Goal: Information Seeking & Learning: Find specific page/section

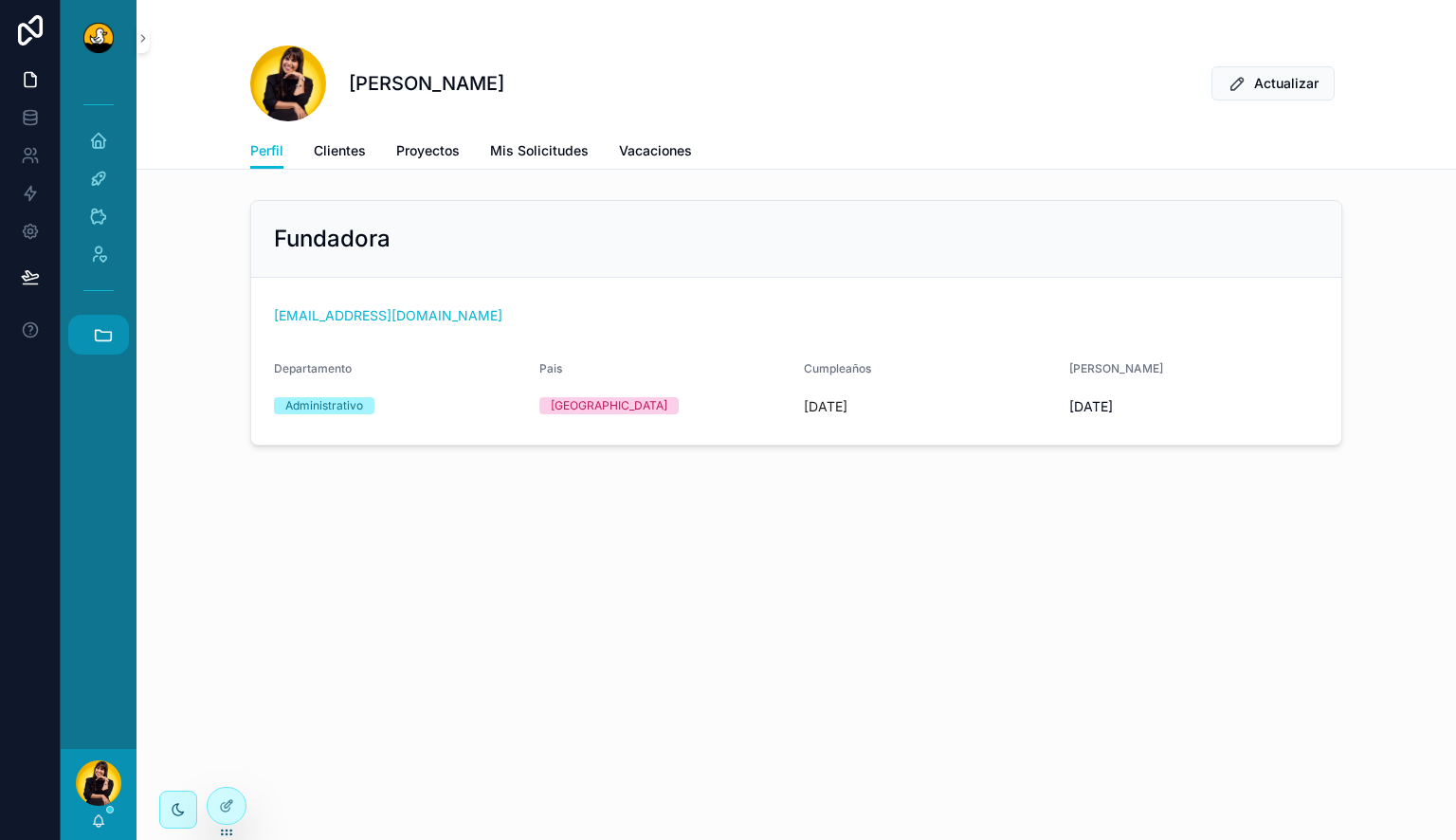
click at [108, 344] on icon "scrollable content" at bounding box center [103, 335] width 21 height 21
click at [106, 596] on span "PD" at bounding box center [98, 591] width 21 height 21
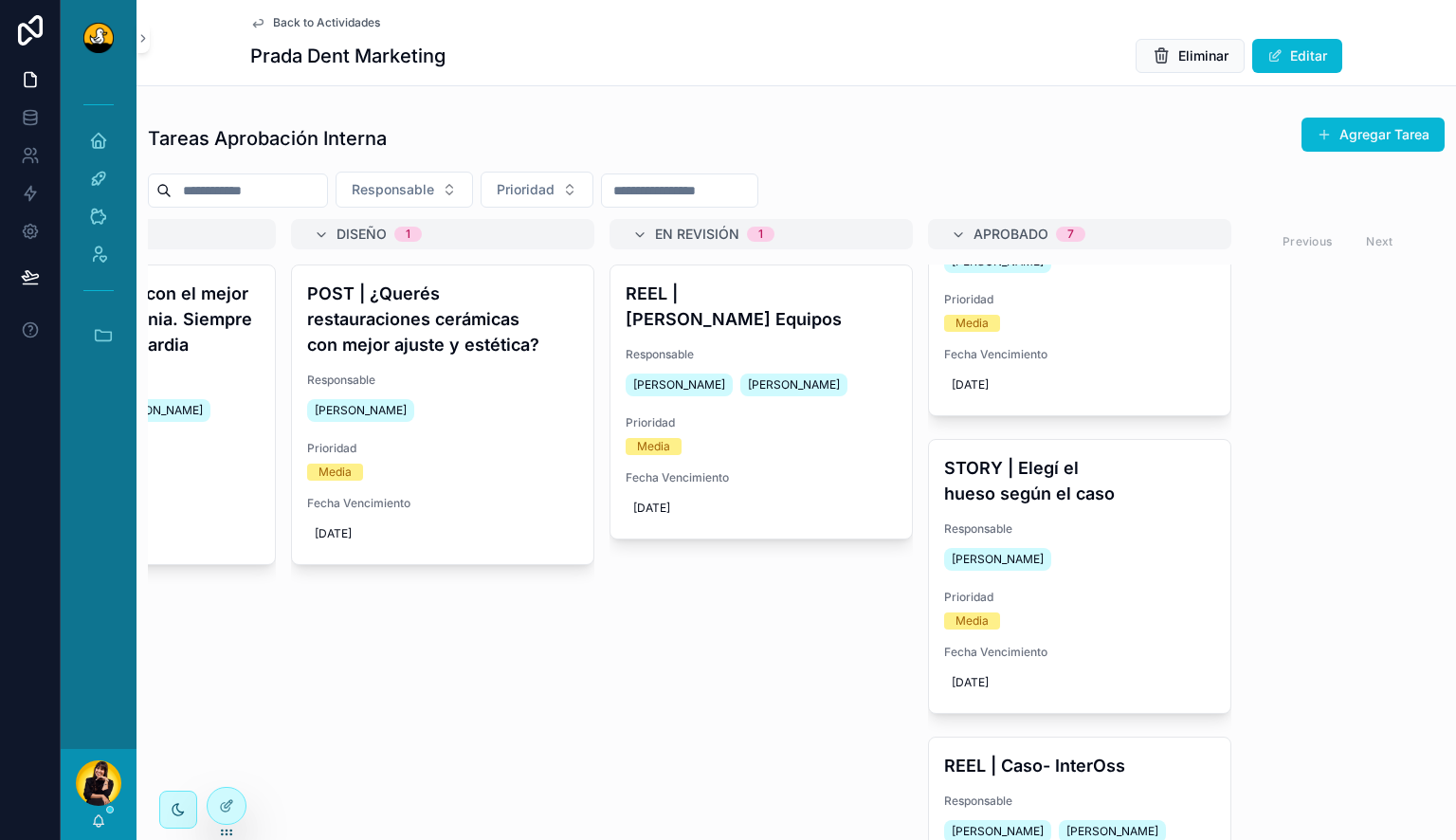
scroll to position [723, 0]
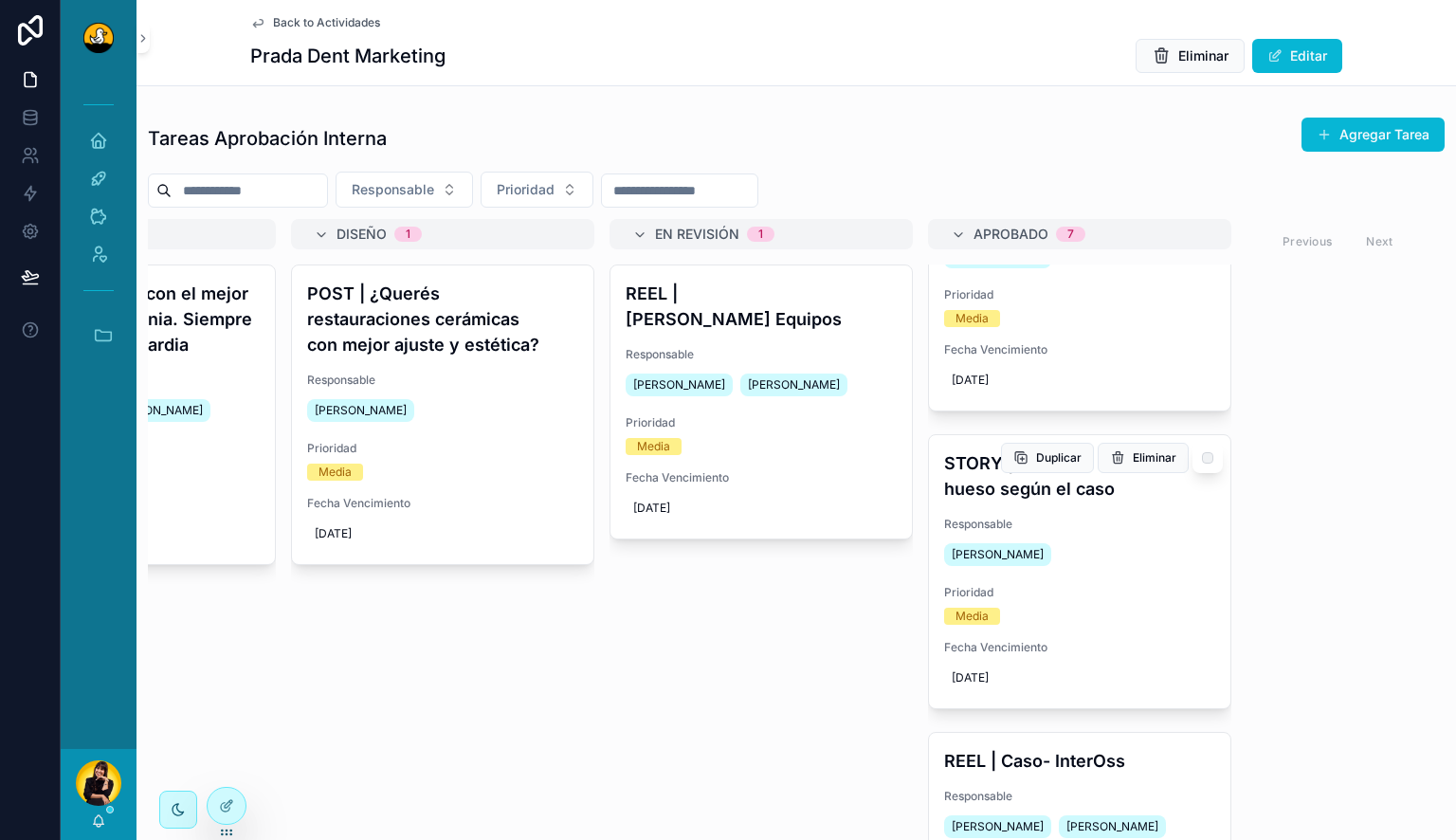
click at [1044, 501] on h4 "STORY | Elegí el hueso según el caso" at bounding box center [1079, 475] width 271 height 51
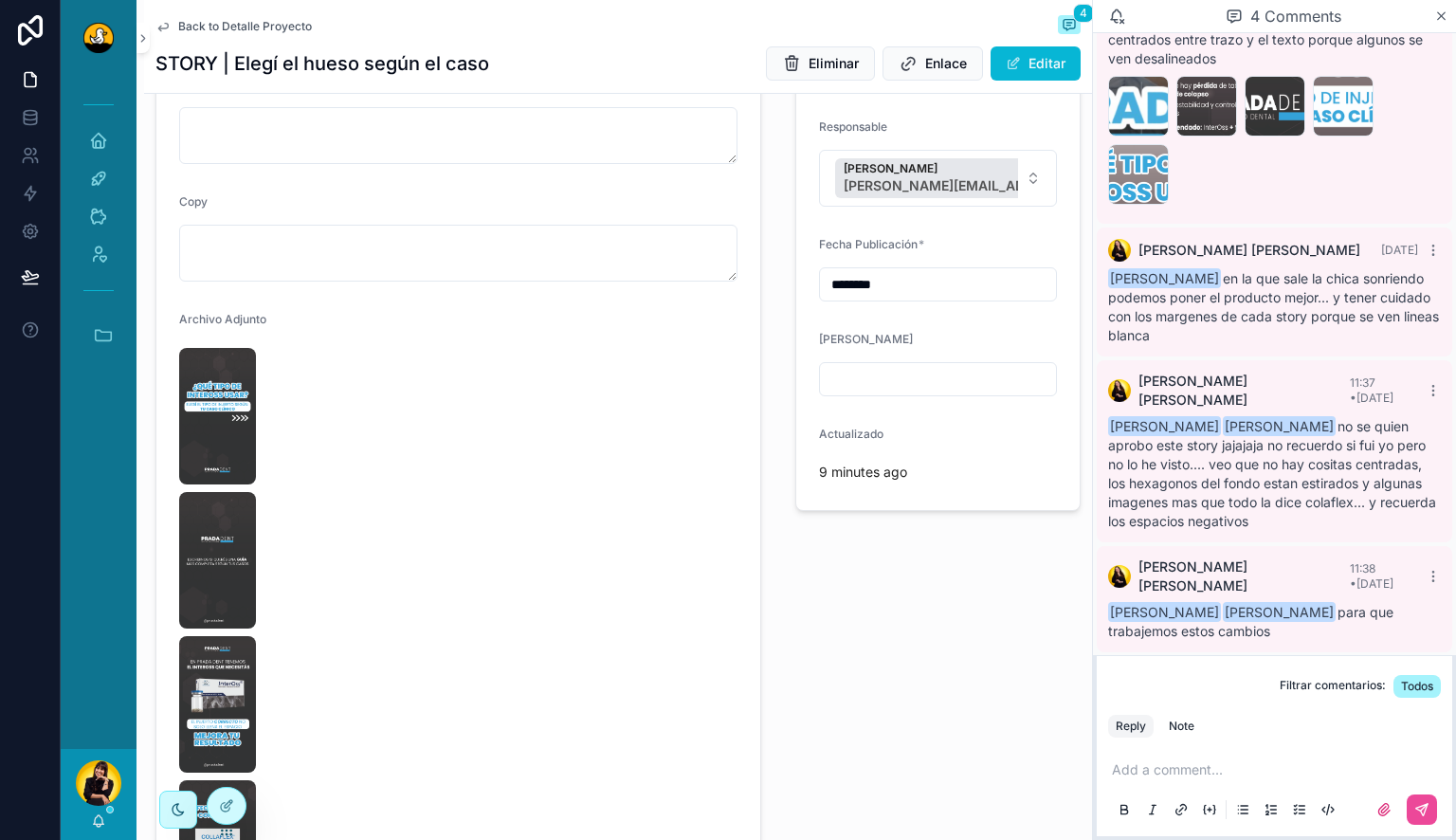
scroll to position [303, 0]
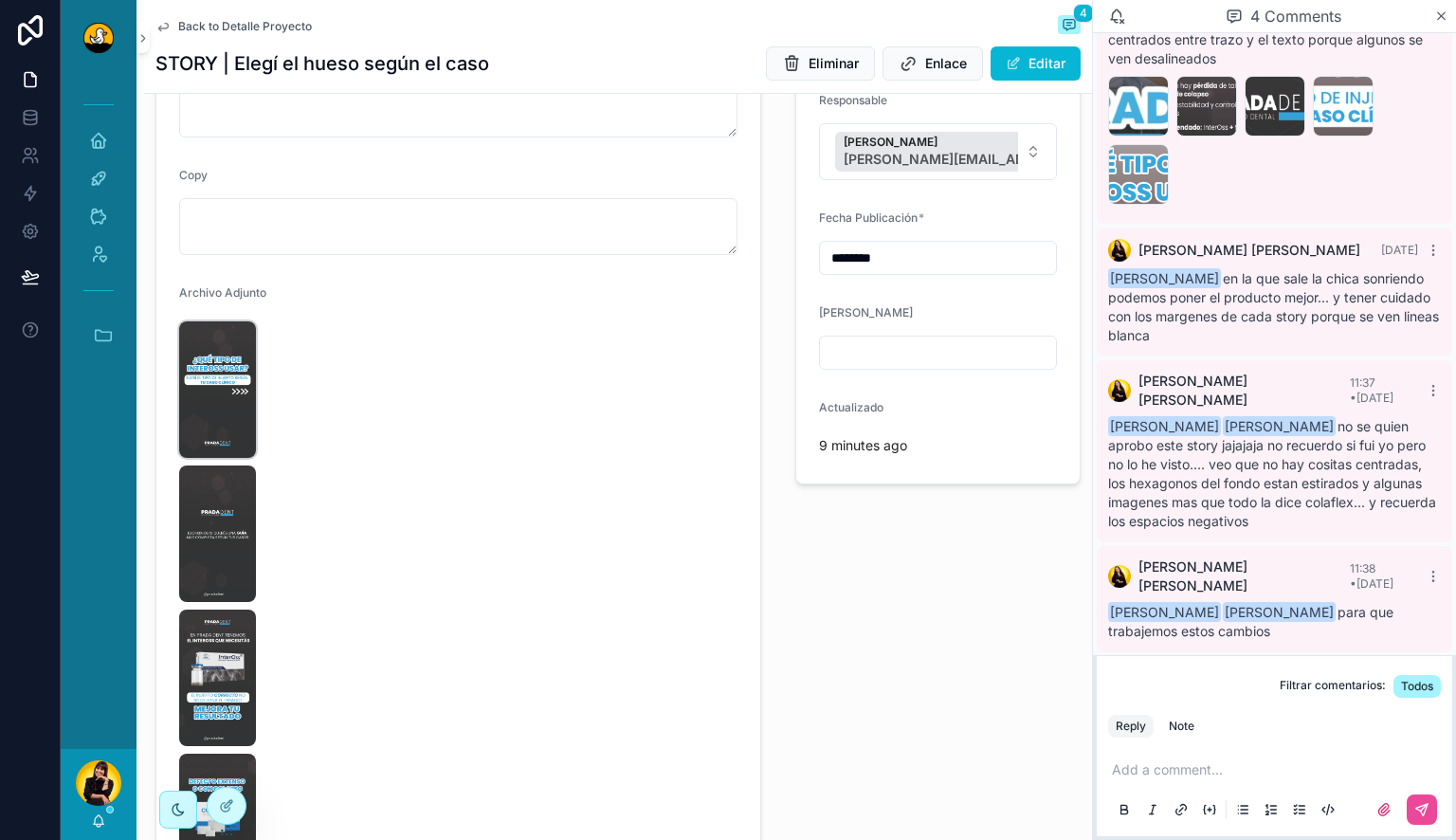
click at [230, 394] on img "scrollable content" at bounding box center [218, 389] width 77 height 136
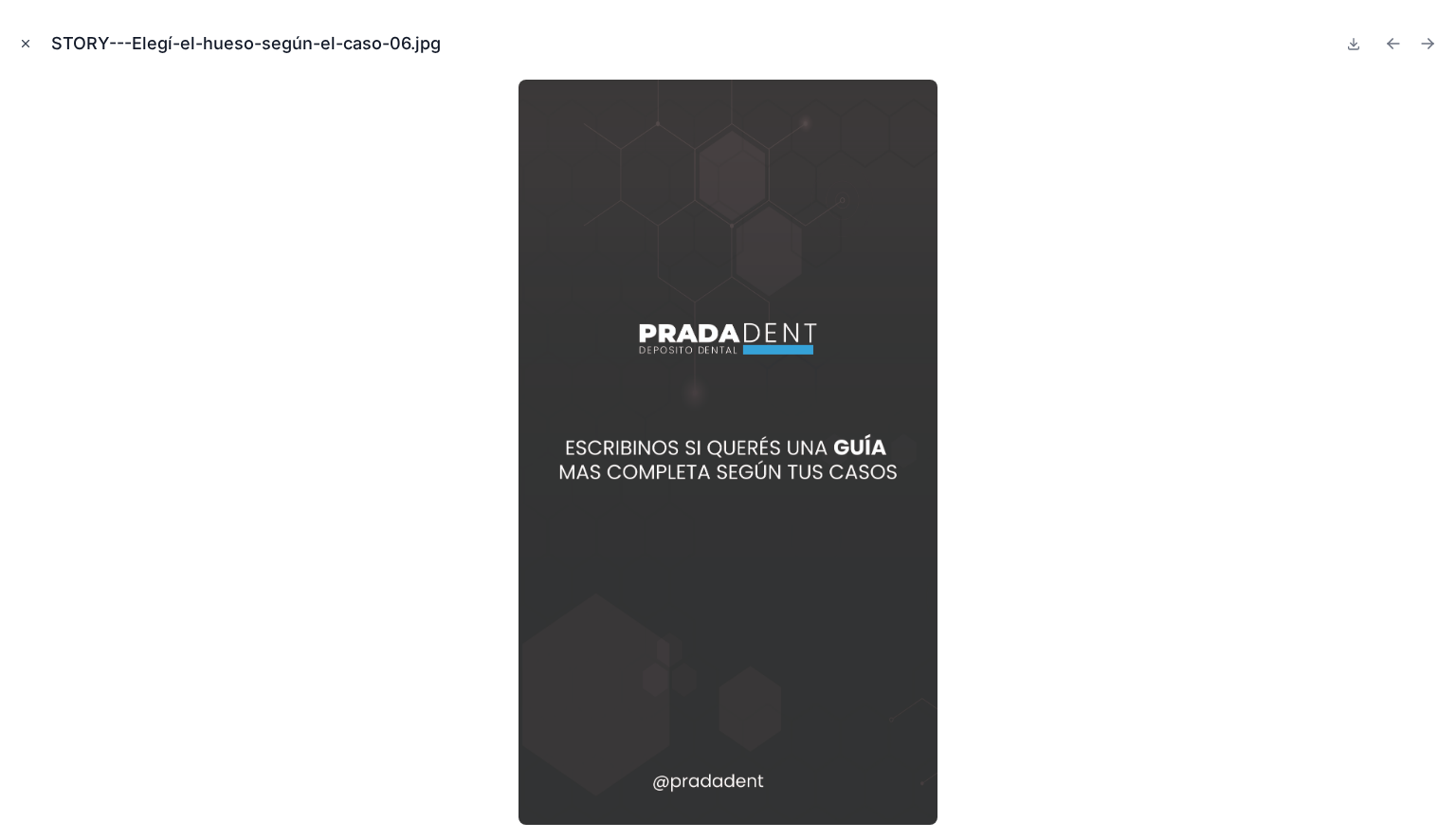
click at [24, 34] on button "Close modal" at bounding box center [26, 43] width 21 height 21
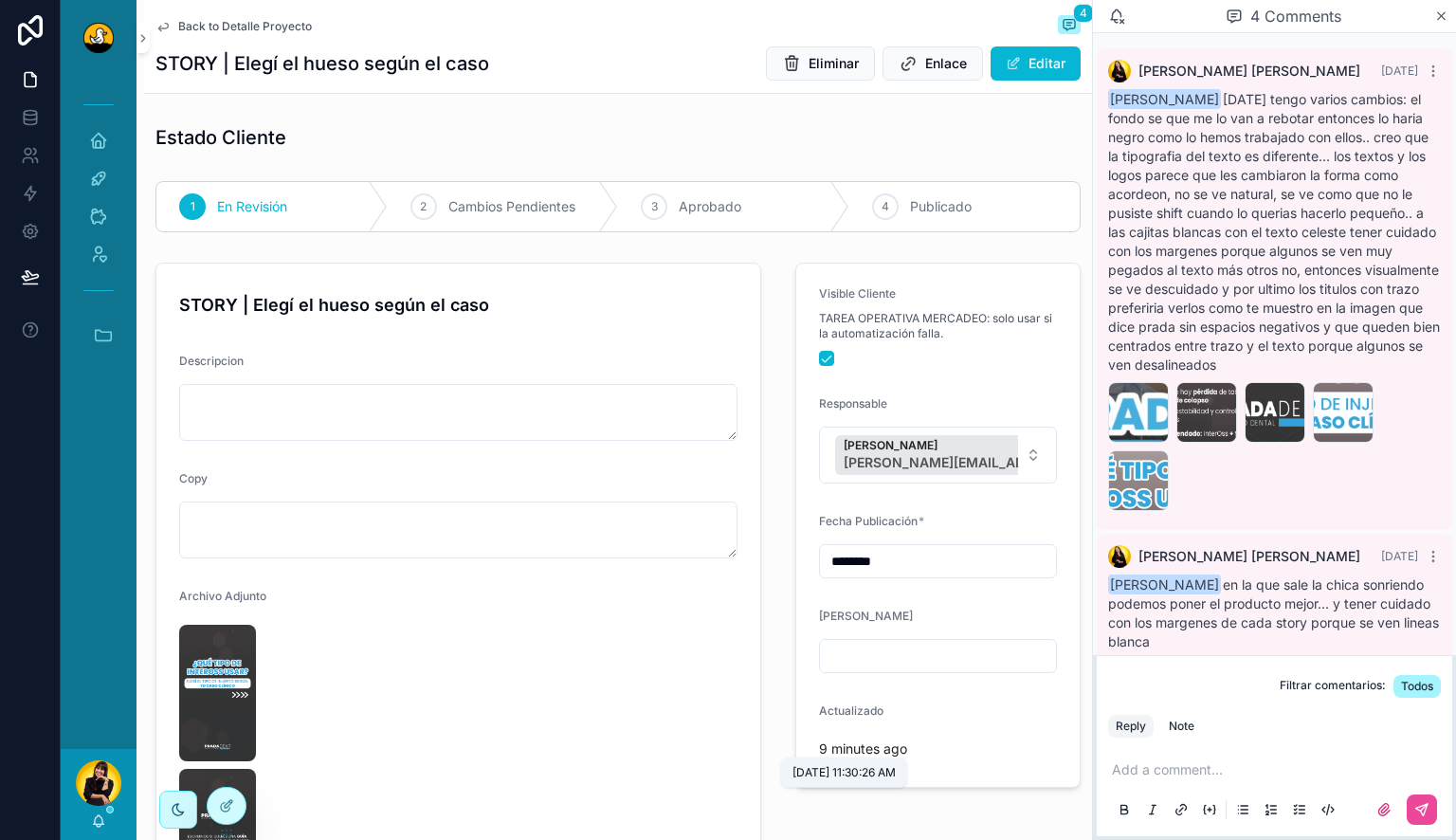
click at [876, 749] on p "9 minutes ago" at bounding box center [862, 749] width 88 height 19
click at [808, 745] on form "Visible Cliente TAREA OPERATIVA MERCADEO: solo usar si la automatización falla.…" at bounding box center [938, 525] width 284 height 523
click at [833, 745] on p "9 minutes ago" at bounding box center [862, 749] width 88 height 19
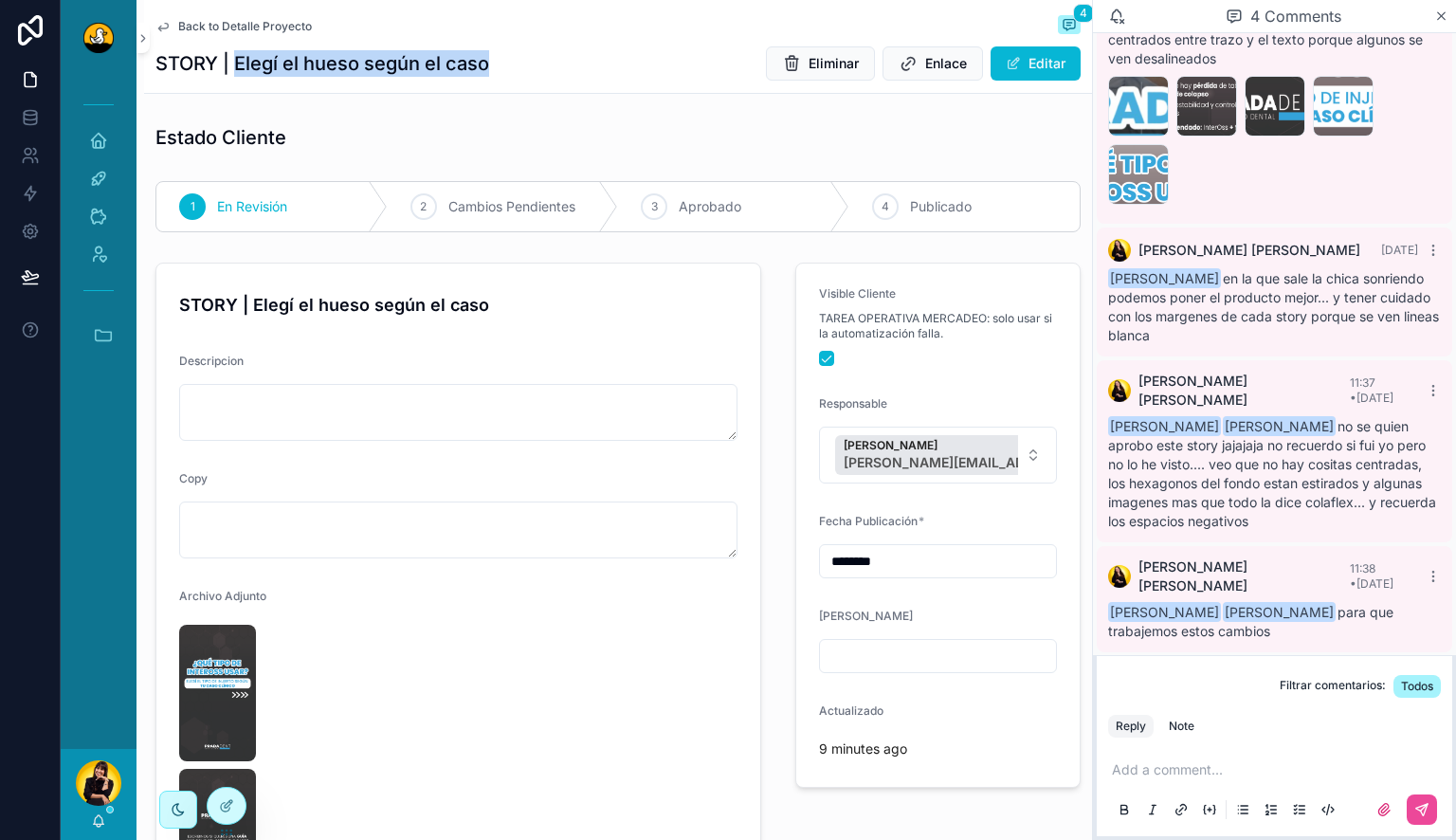
drag, startPoint x: 516, startPoint y: 72, endPoint x: 235, endPoint y: 53, distance: 281.6
click at [235, 53] on div "STORY | Elegí el hueso según el caso Eliminar Enlace Editar" at bounding box center [618, 63] width 925 height 36
copy h1 "Elegí el hueso según el caso"
click at [26, 114] on icon at bounding box center [30, 113] width 13 height 5
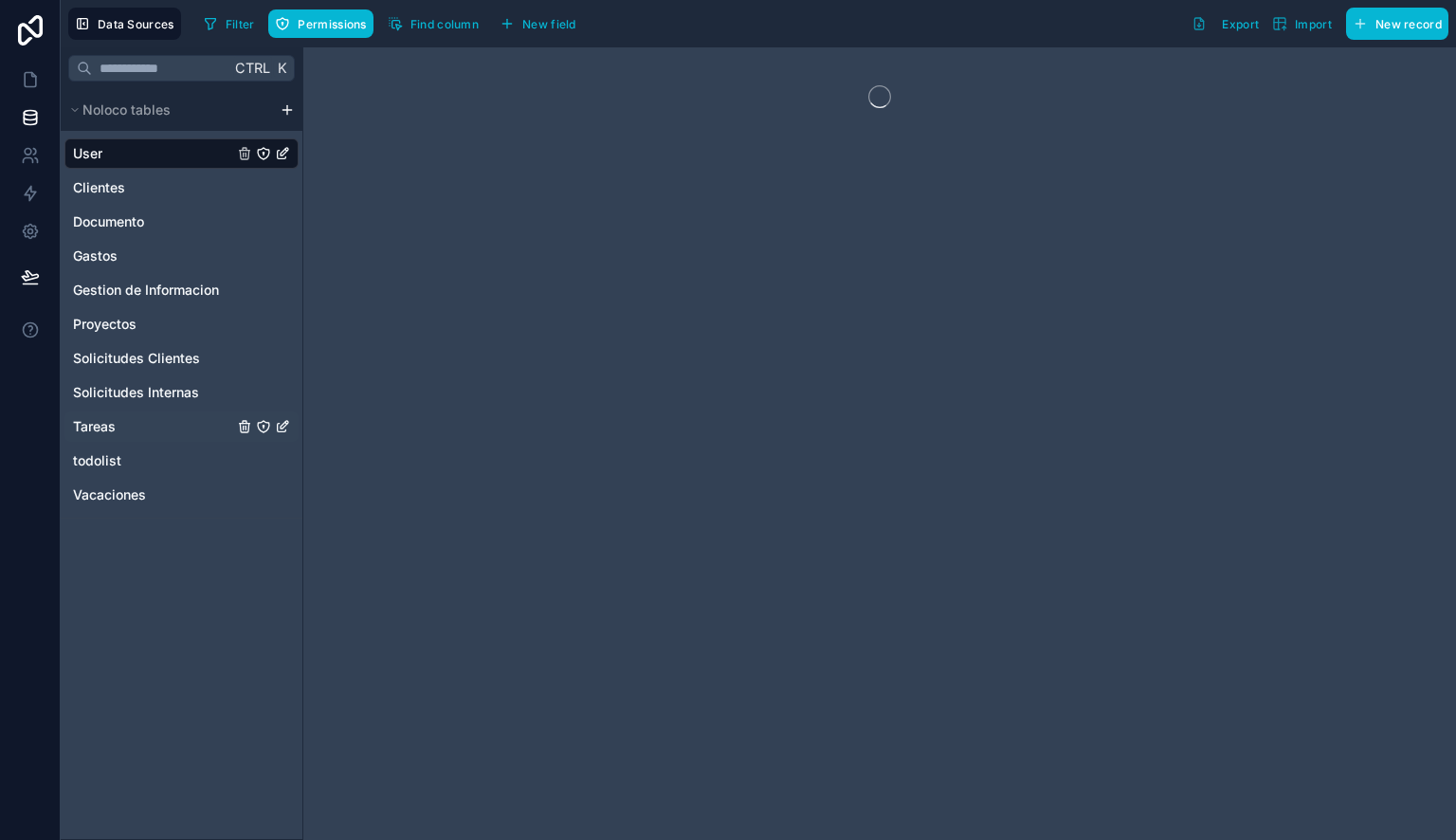
click at [116, 418] on link "Tareas" at bounding box center [154, 427] width 160 height 19
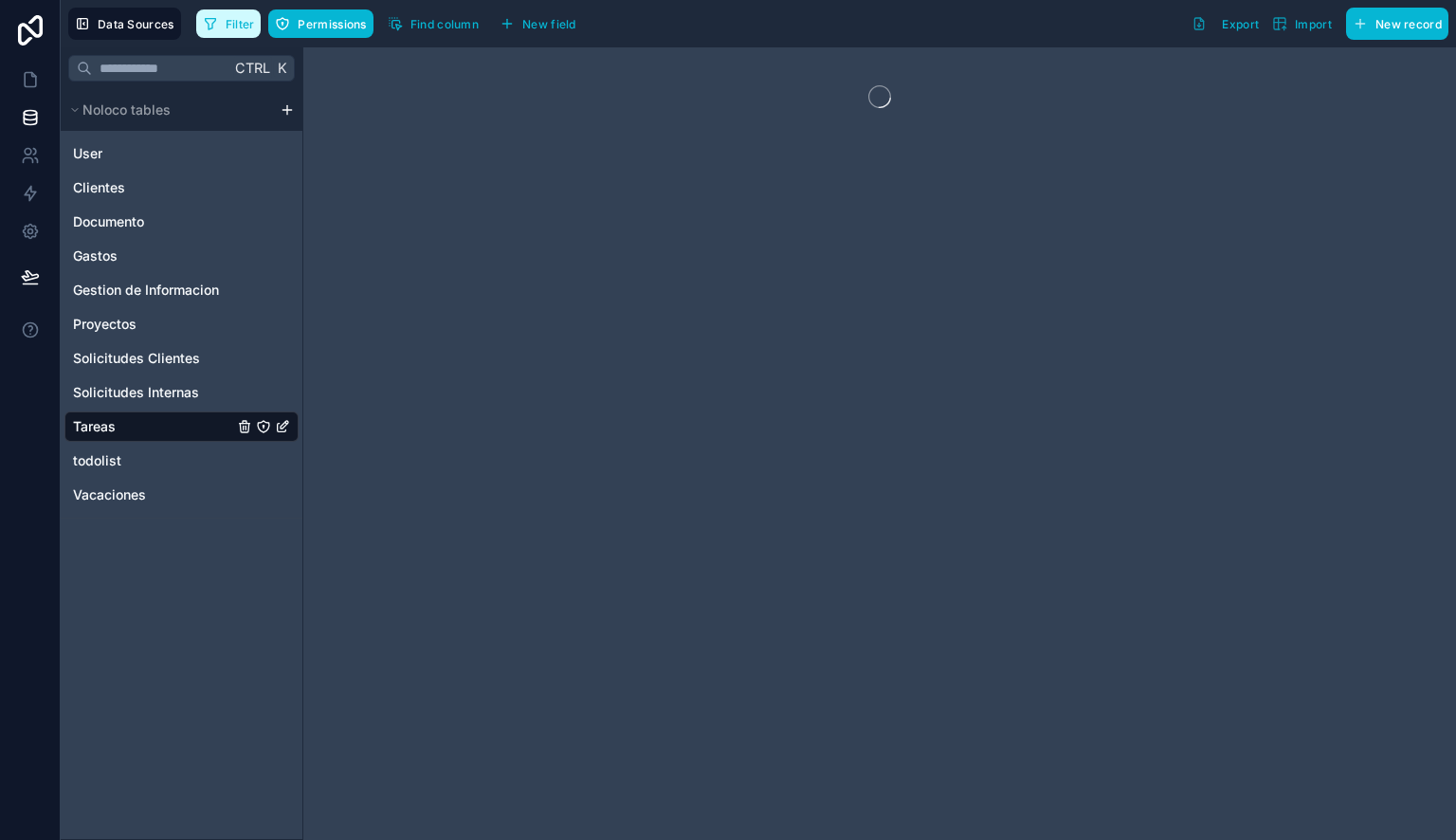
click at [231, 19] on span "Filter" at bounding box center [240, 24] width 29 height 14
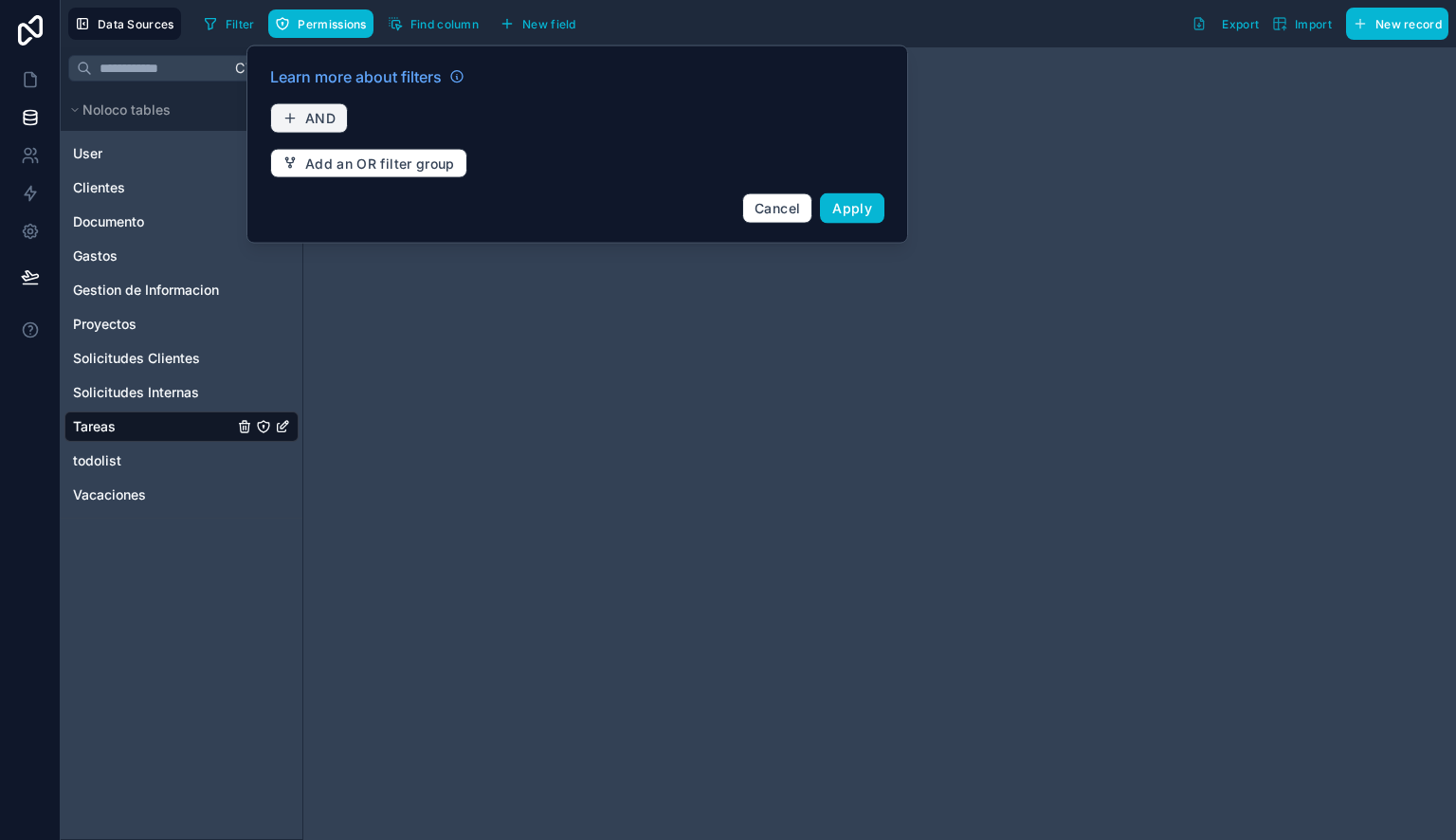
click at [296, 111] on button "AND" at bounding box center [309, 118] width 78 height 30
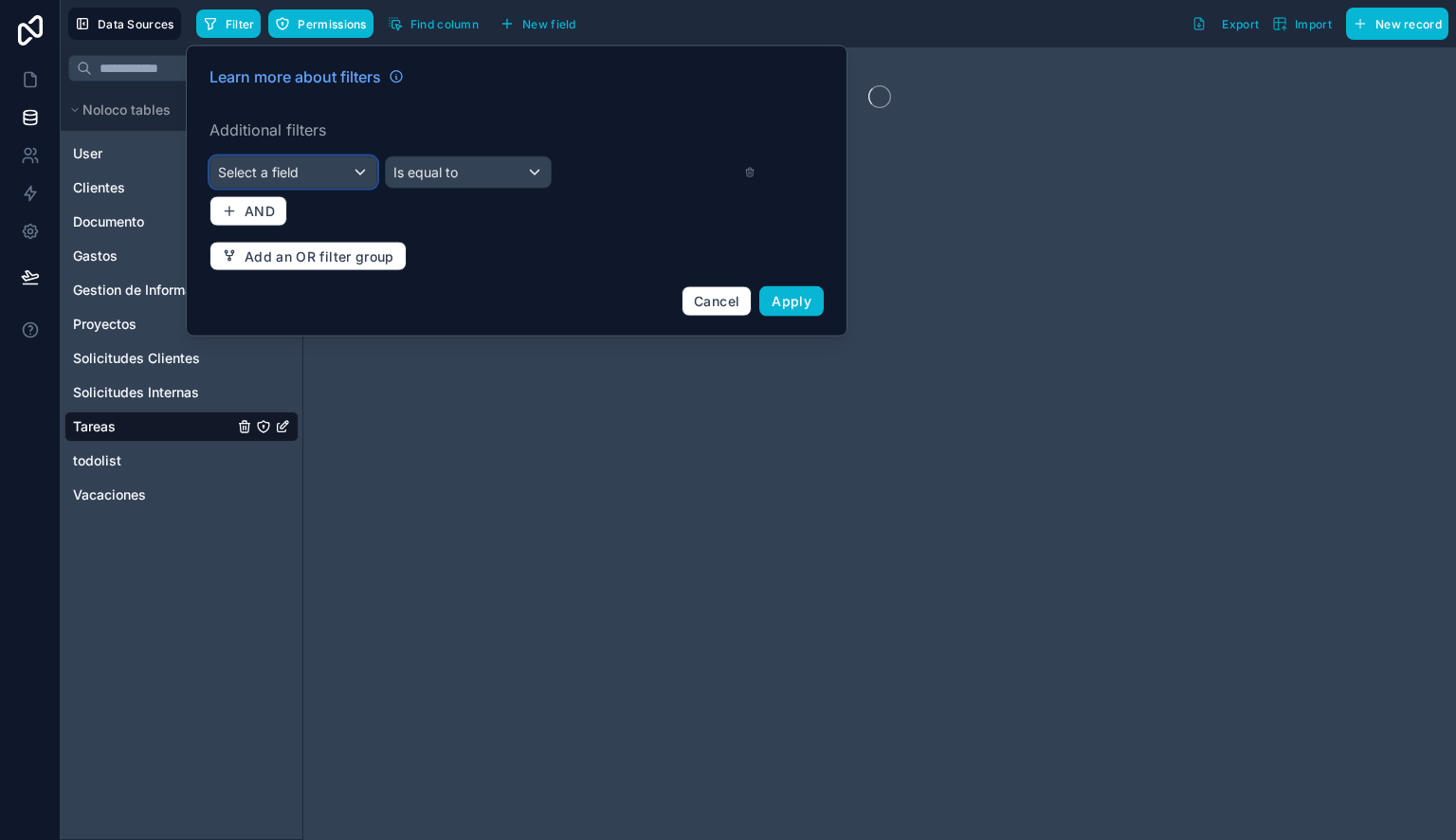
click at [294, 176] on span "Select a field" at bounding box center [258, 172] width 80 height 16
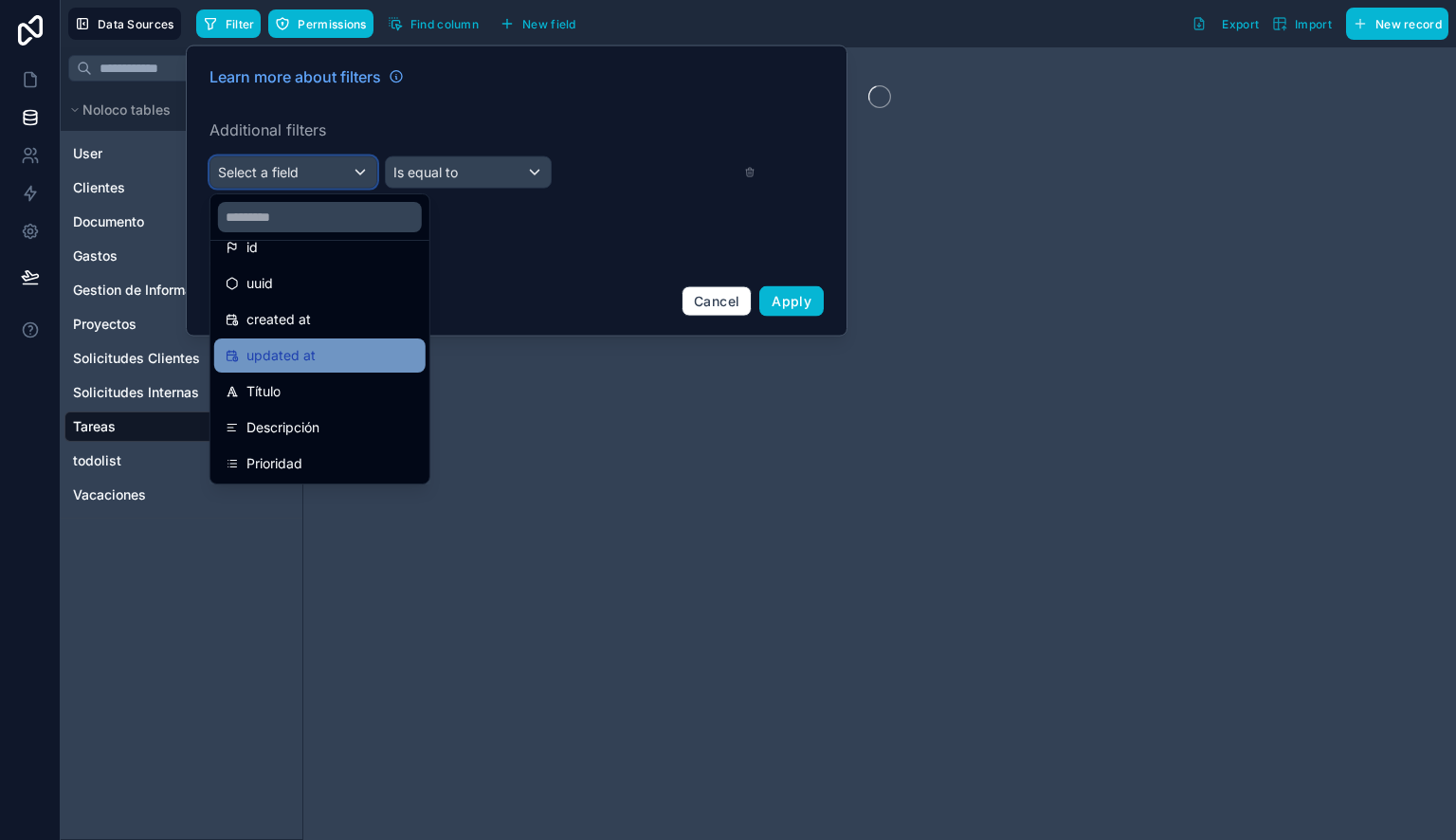
scroll to position [26, 0]
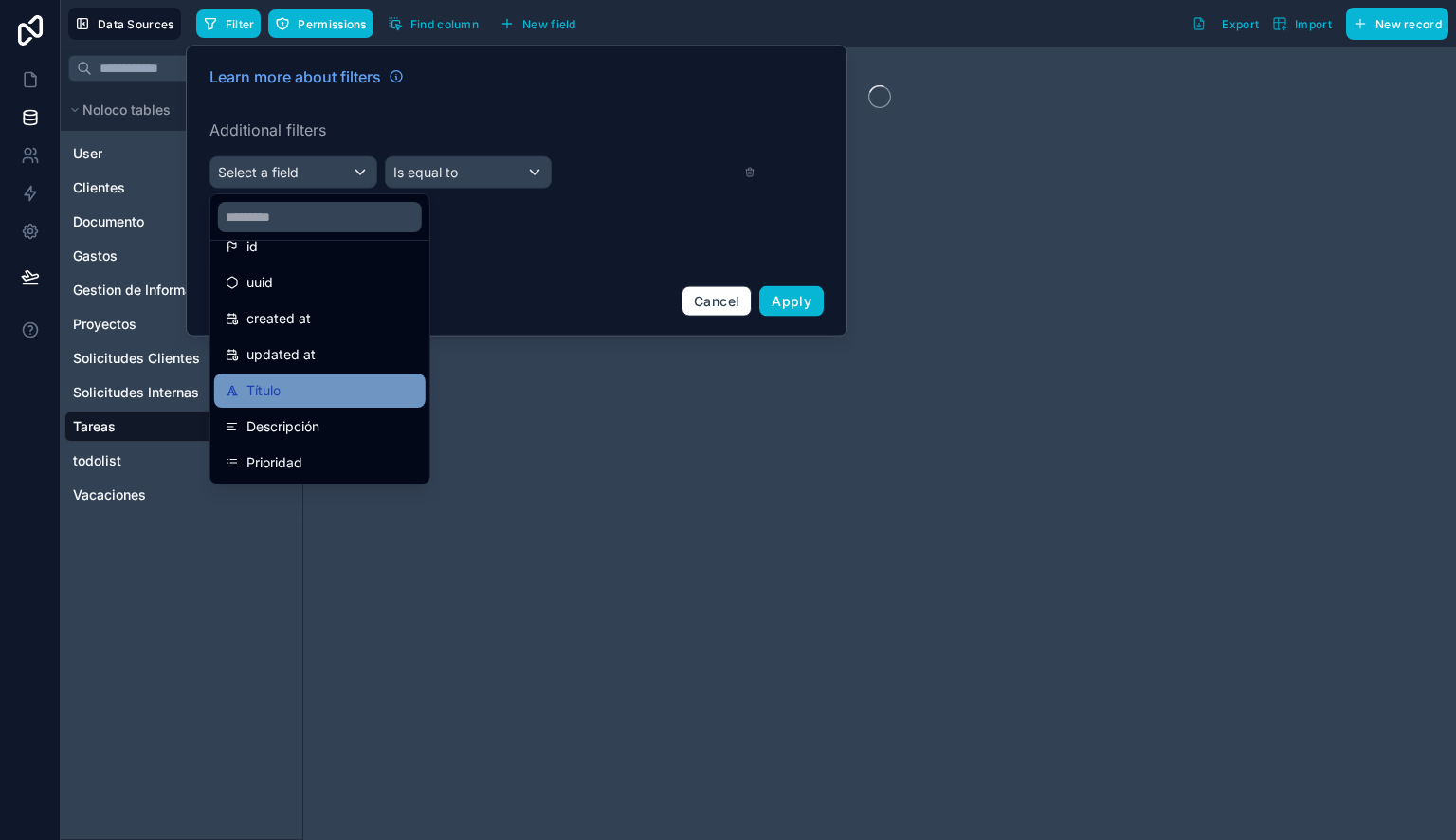
click at [286, 393] on div "Título" at bounding box center [320, 391] width 188 height 23
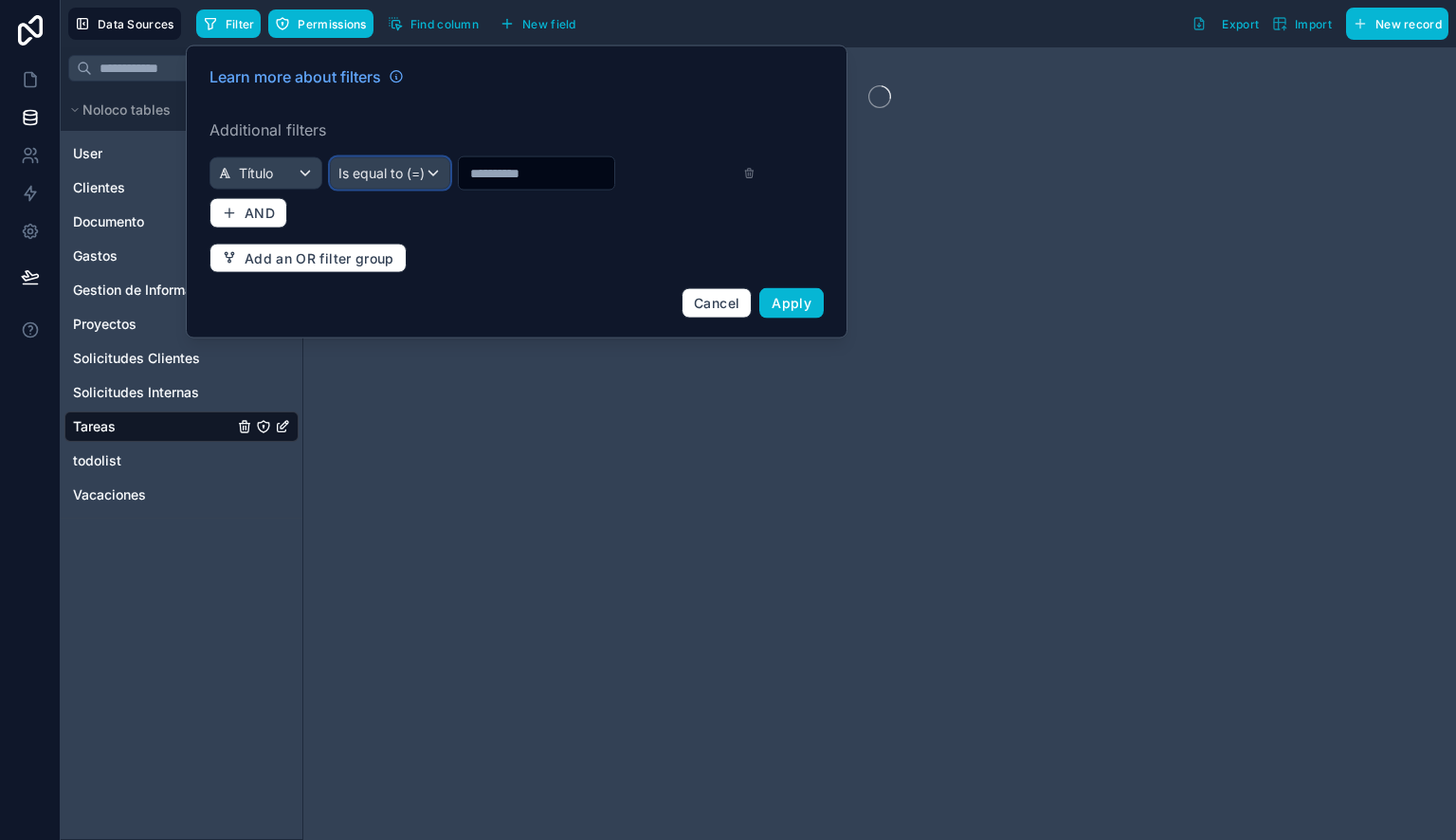
click at [418, 175] on div "Is equal to (=)" at bounding box center [390, 173] width 119 height 30
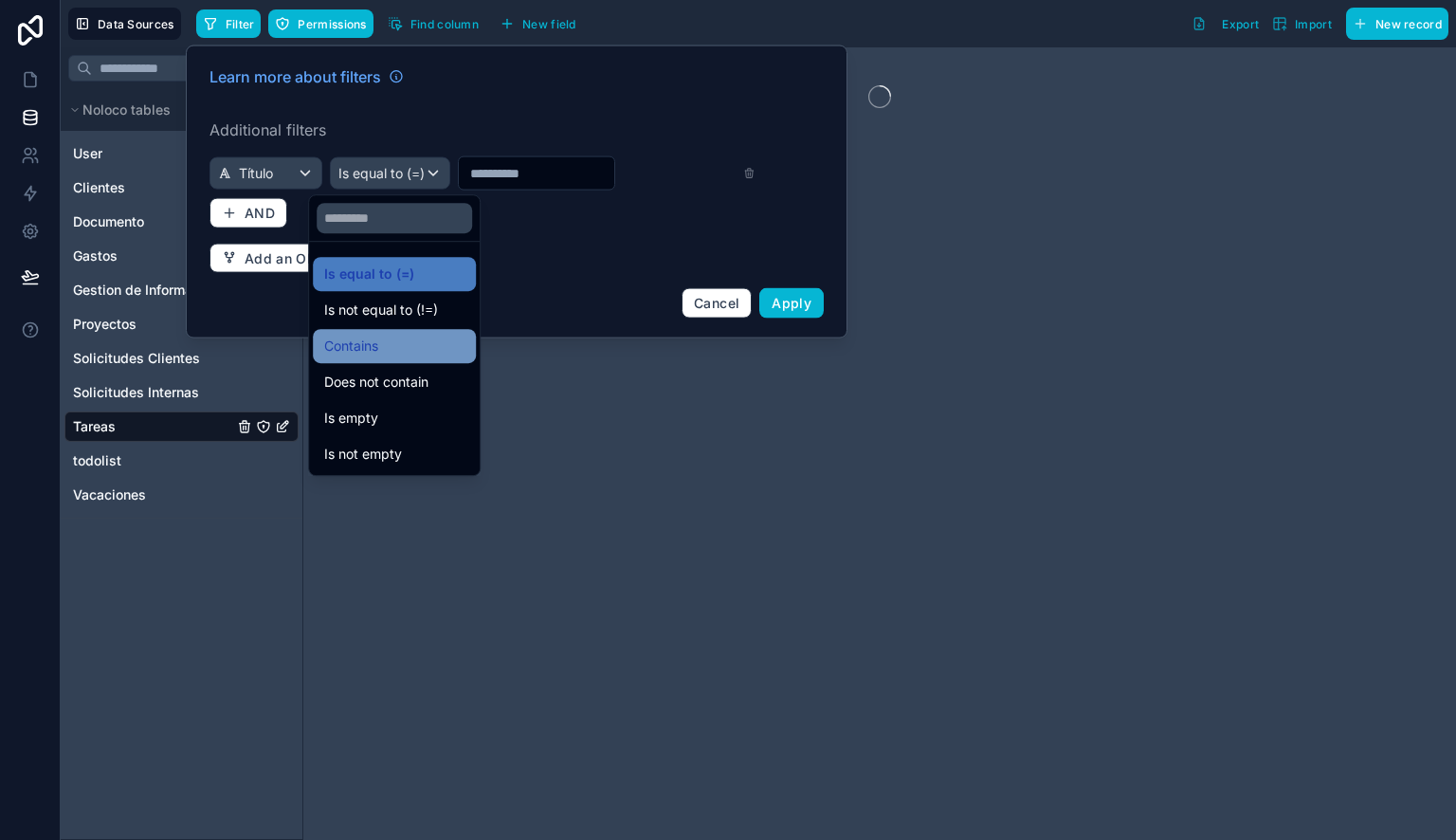
click at [398, 352] on div "Contains" at bounding box center [394, 347] width 140 height 23
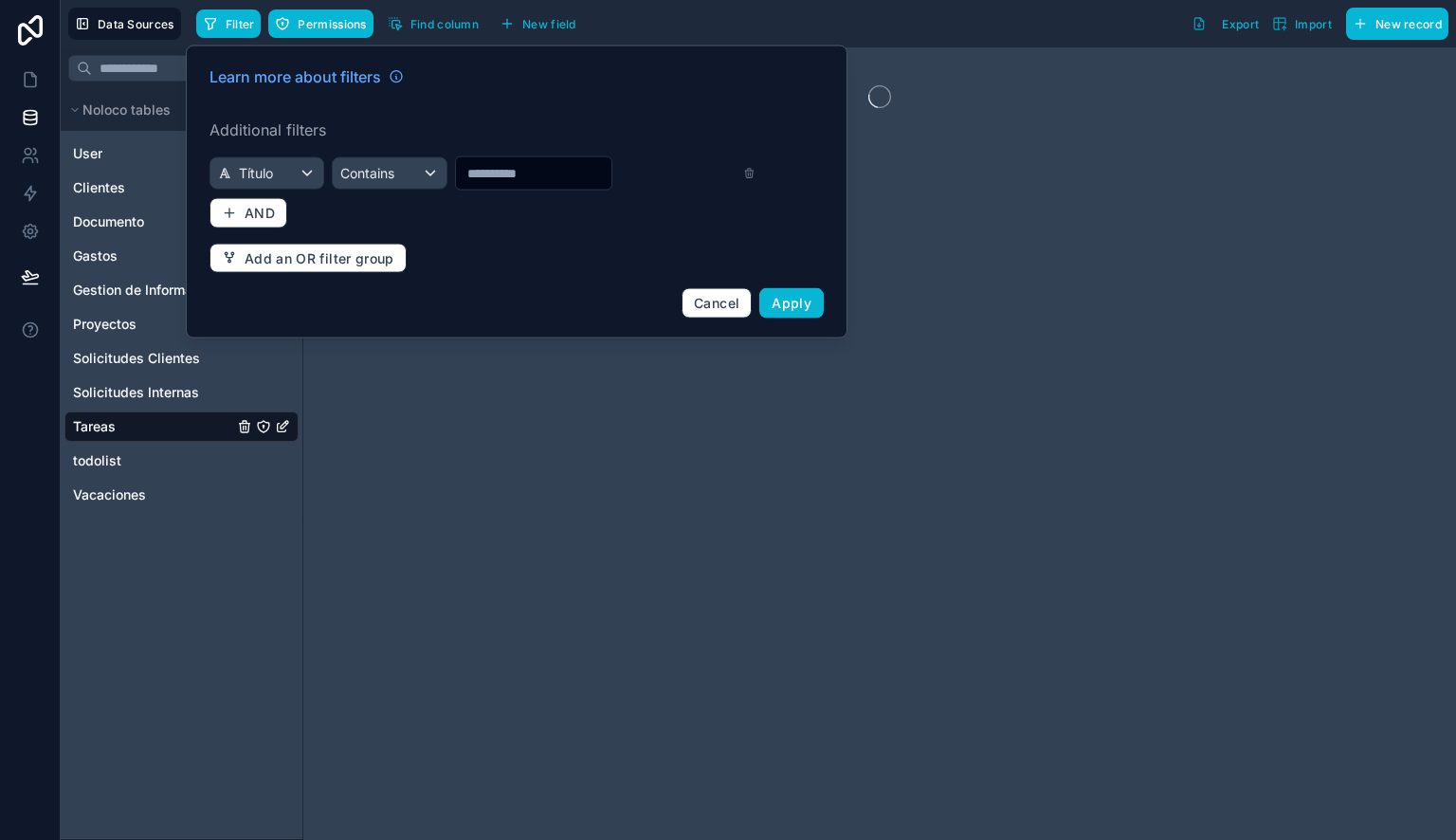
click at [489, 177] on input "text" at bounding box center [533, 173] width 155 height 26
paste input "**********"
type input "**********"
click at [778, 294] on span "Apply" at bounding box center [791, 302] width 40 height 16
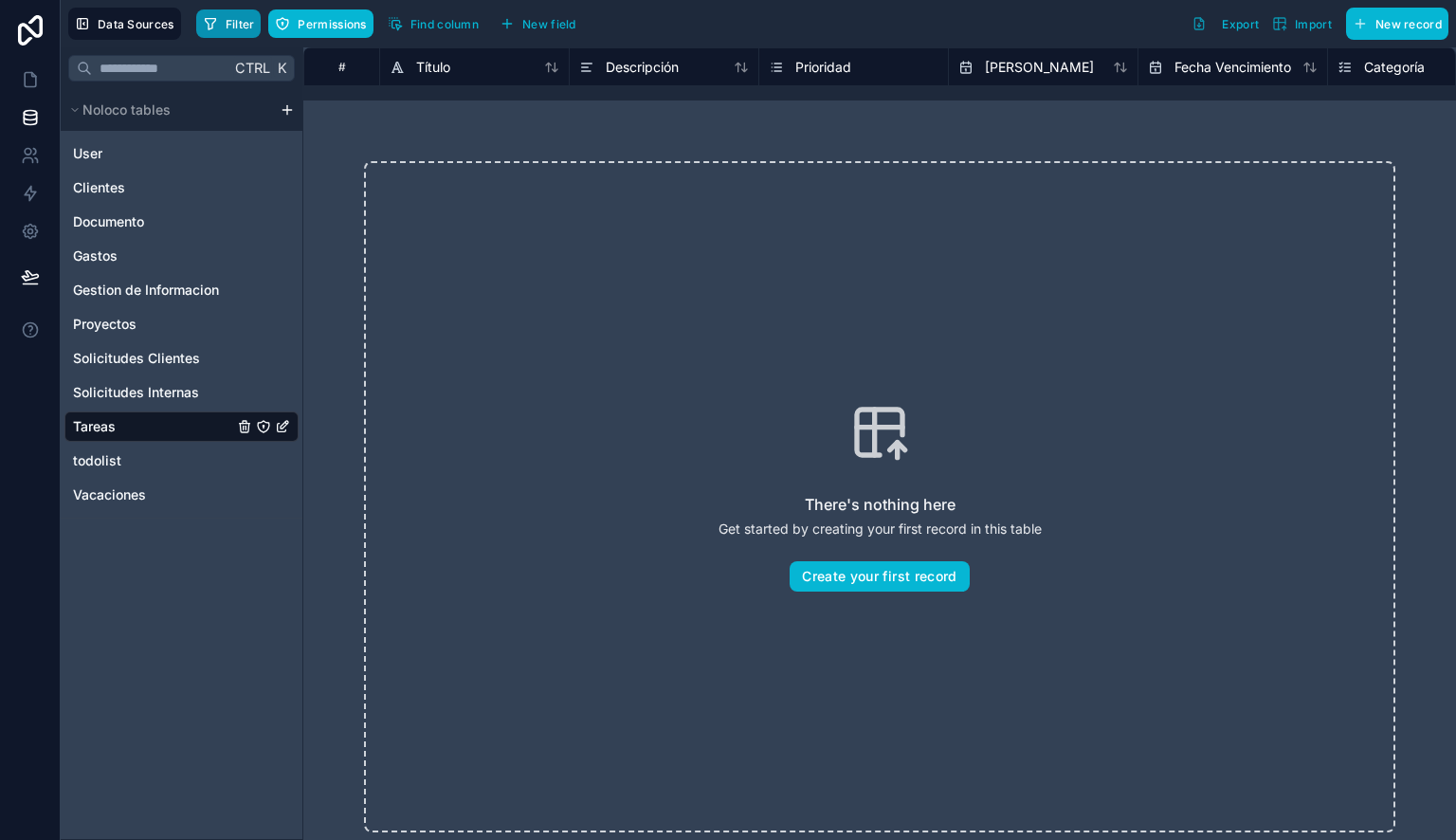
click at [238, 15] on button "Filter" at bounding box center [229, 23] width 66 height 28
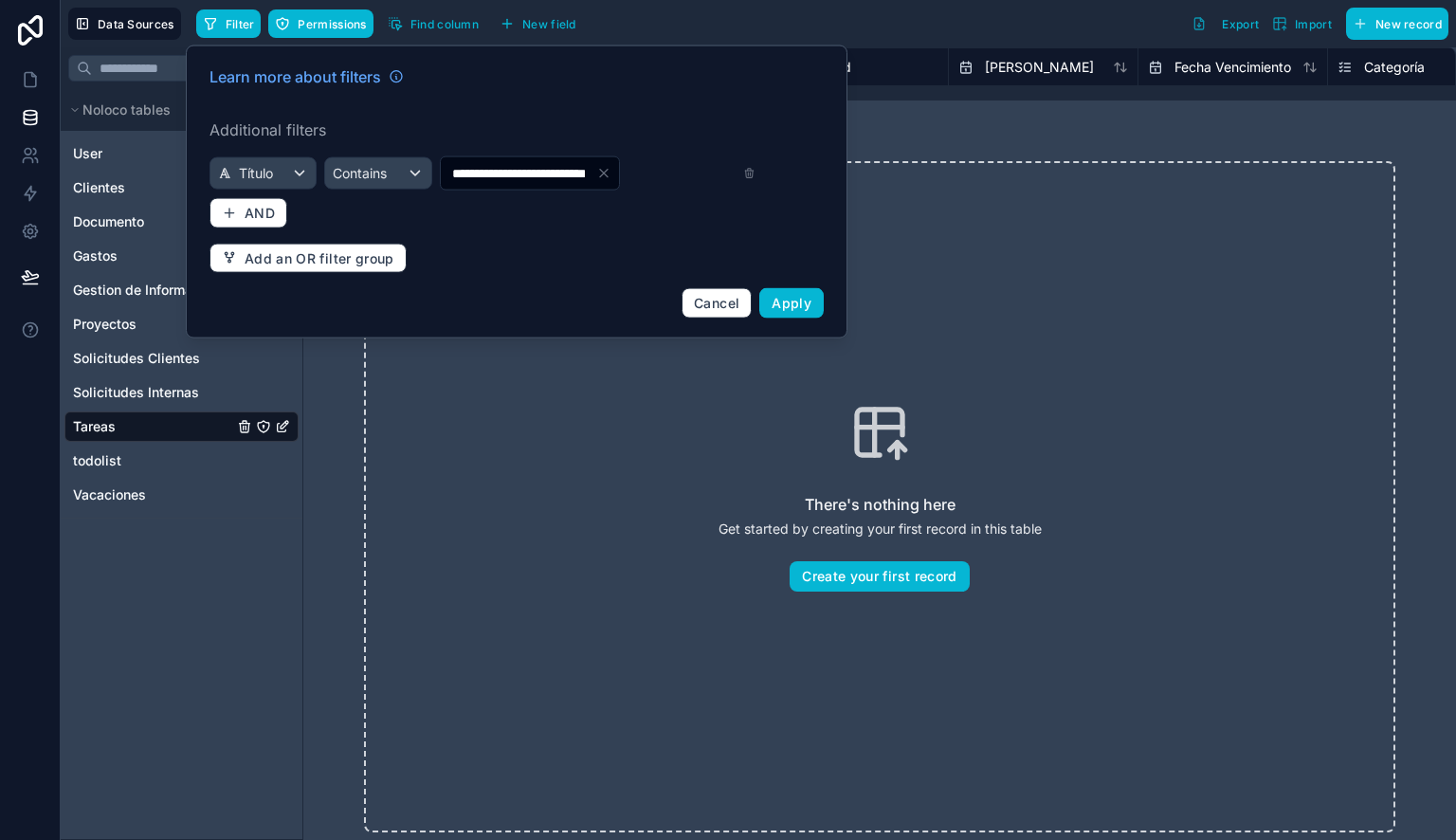
drag, startPoint x: 447, startPoint y: 160, endPoint x: 354, endPoint y: 151, distance: 93.4
click at [354, 151] on div "**********" at bounding box center [517, 192] width 637 height 276
type input "**********"
click at [359, 175] on span "Contains" at bounding box center [360, 174] width 54 height 19
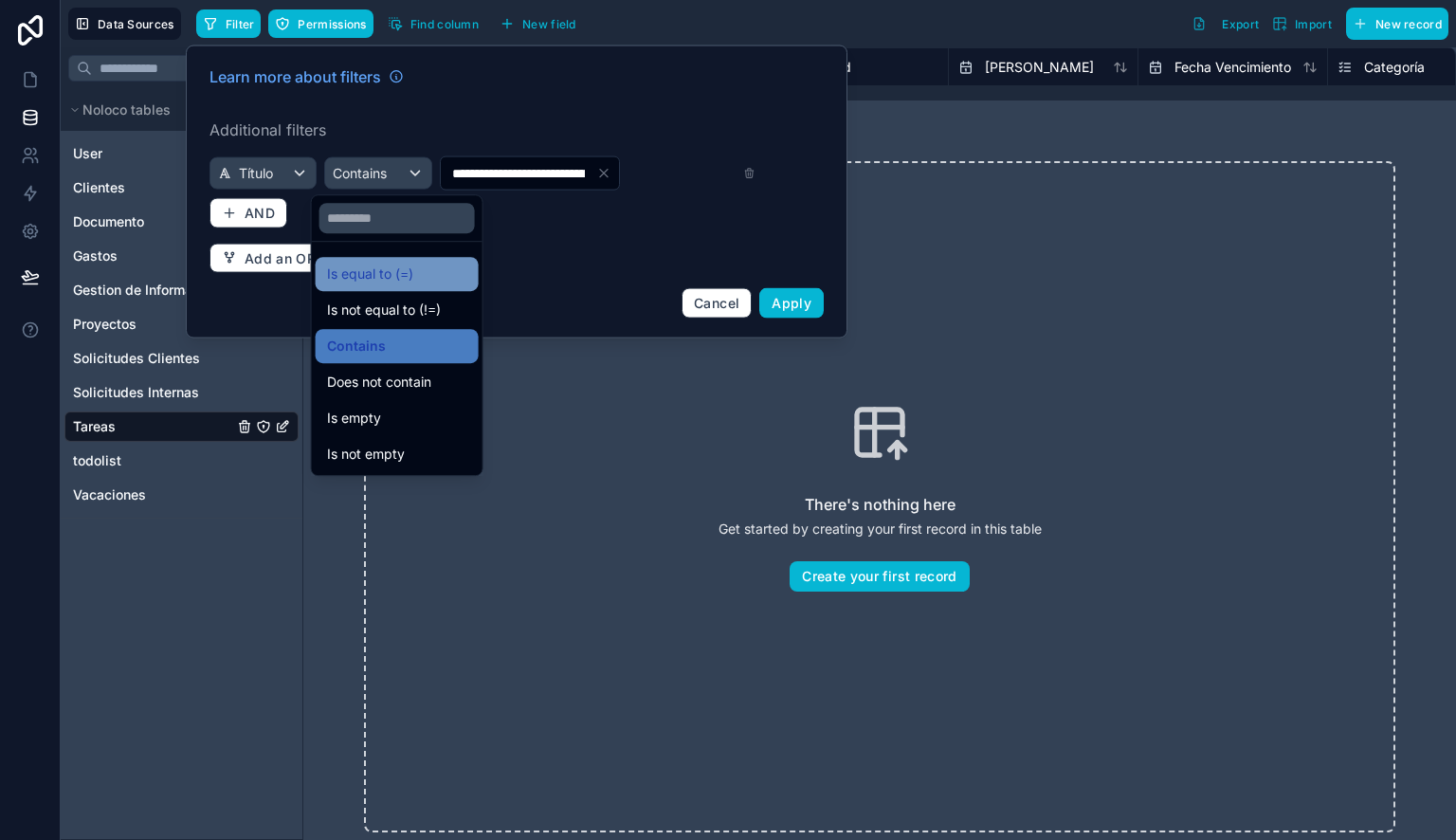
click at [367, 273] on span "Is equal to (=)" at bounding box center [370, 274] width 86 height 23
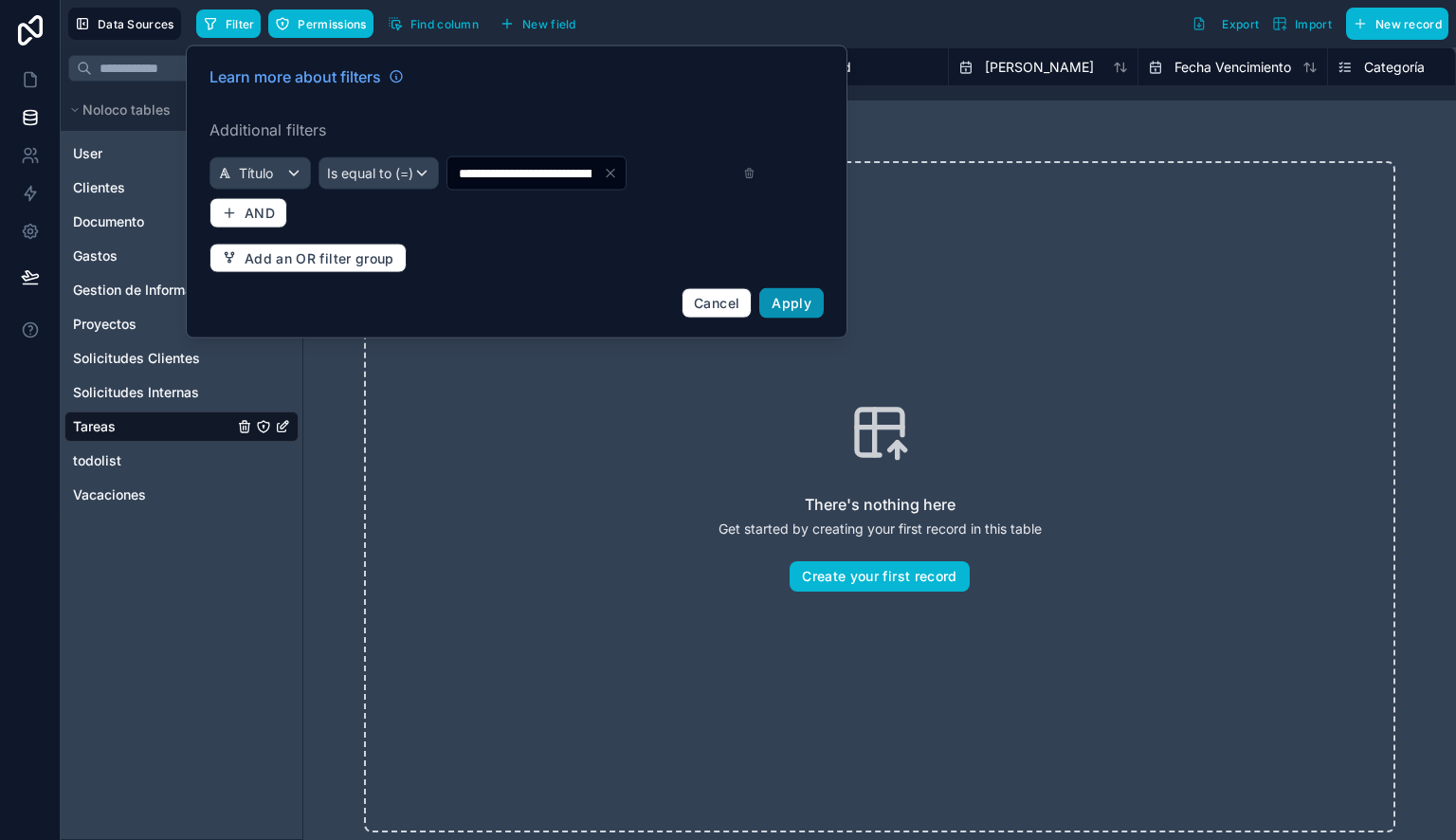
click at [809, 306] on span "Apply" at bounding box center [791, 302] width 40 height 16
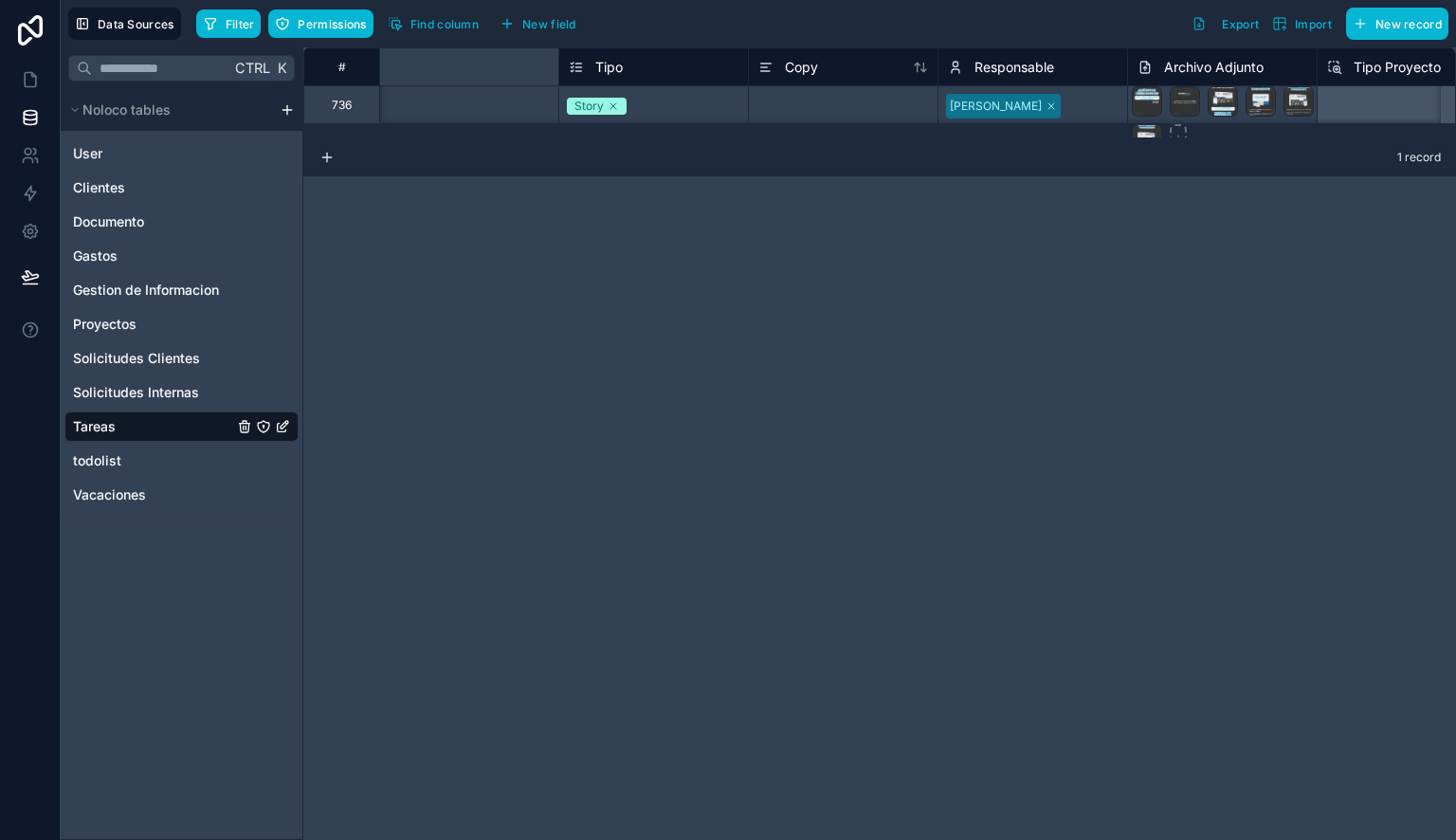
scroll to position [0, 1781]
